Goal: Information Seeking & Learning: Learn about a topic

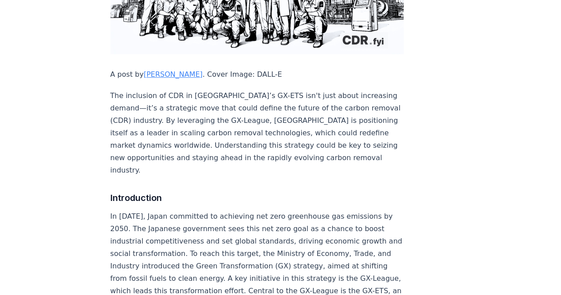
scroll to position [237, 0]
click at [283, 211] on p "In [DATE], Japan committed to achieving net zero greenhouse gas emissions by 20…" at bounding box center [257, 291] width 294 height 161
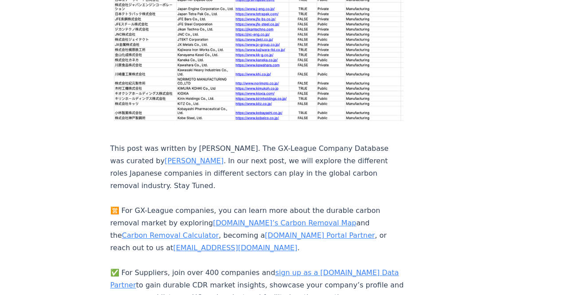
scroll to position [3527, 0]
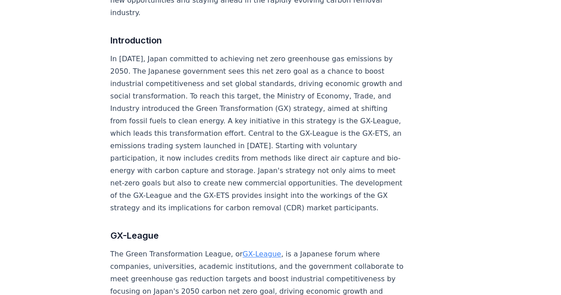
scroll to position [395, 0]
